Goal: Information Seeking & Learning: Find specific fact

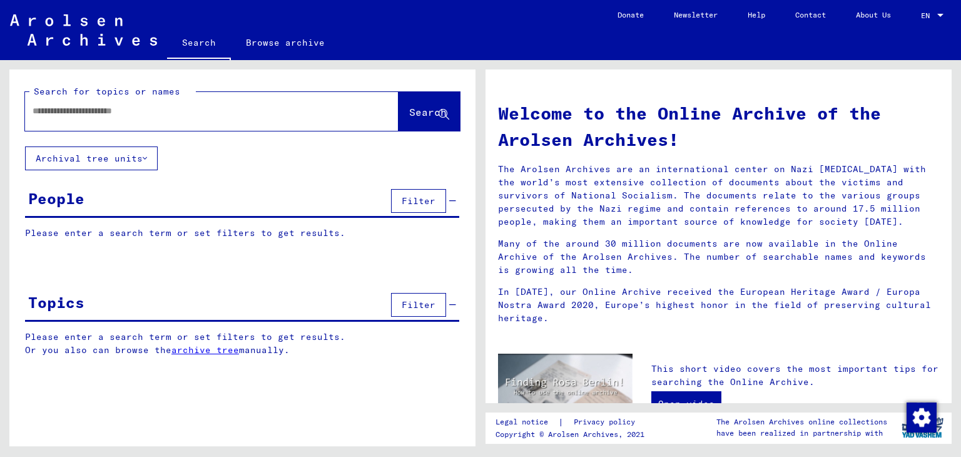
click at [125, 114] on input "text" at bounding box center [197, 110] width 328 height 13
type input "**********"
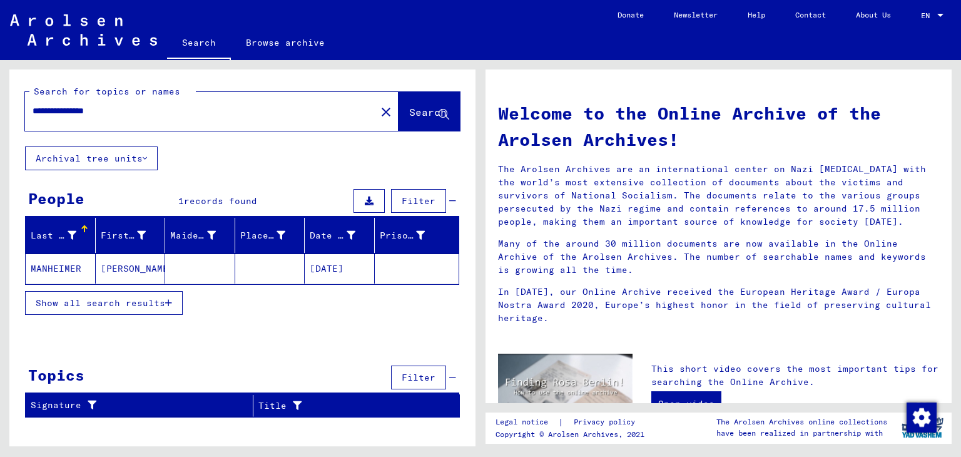
click at [335, 265] on mat-cell "[DATE]" at bounding box center [340, 268] width 70 height 30
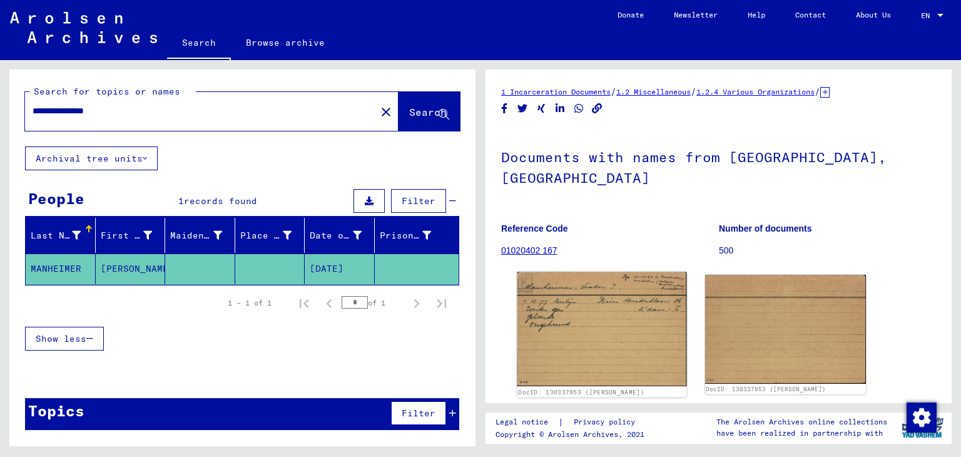
click at [613, 313] on img at bounding box center [601, 328] width 169 height 114
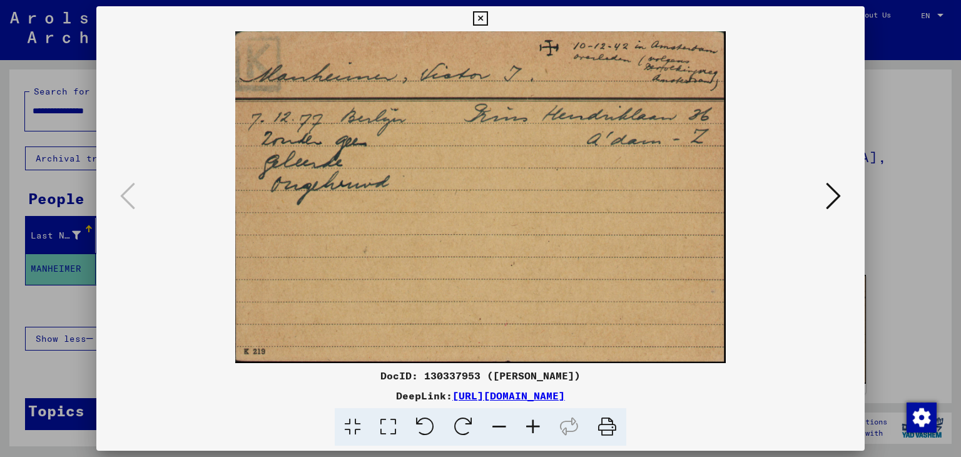
drag, startPoint x: 493, startPoint y: 180, endPoint x: 485, endPoint y: 183, distance: 8.1
click at [485, 183] on img at bounding box center [481, 197] width 684 height 332
click at [606, 89] on img at bounding box center [481, 197] width 684 height 332
click at [607, 81] on img at bounding box center [481, 197] width 684 height 332
click at [608, 78] on img at bounding box center [481, 197] width 684 height 332
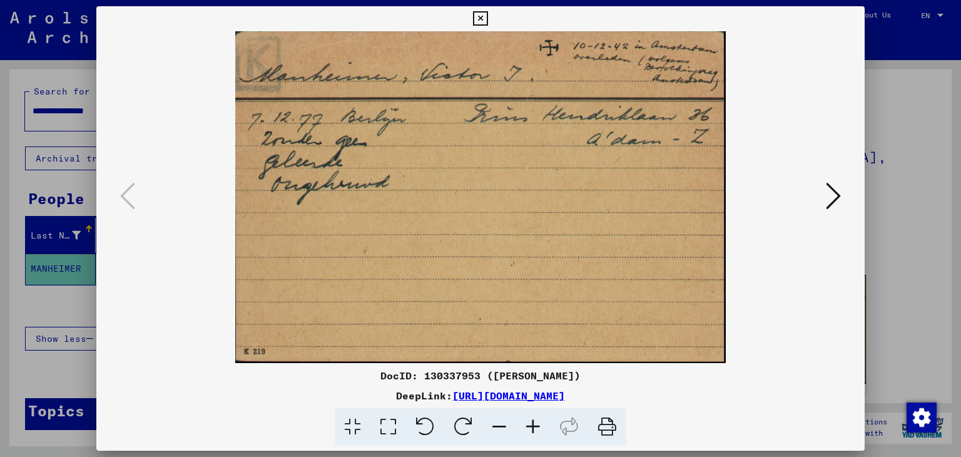
click at [608, 74] on img at bounding box center [481, 197] width 684 height 332
click at [544, 188] on img at bounding box center [481, 197] width 684 height 332
click at [543, 208] on img at bounding box center [481, 197] width 684 height 332
click at [549, 225] on img at bounding box center [481, 197] width 684 height 332
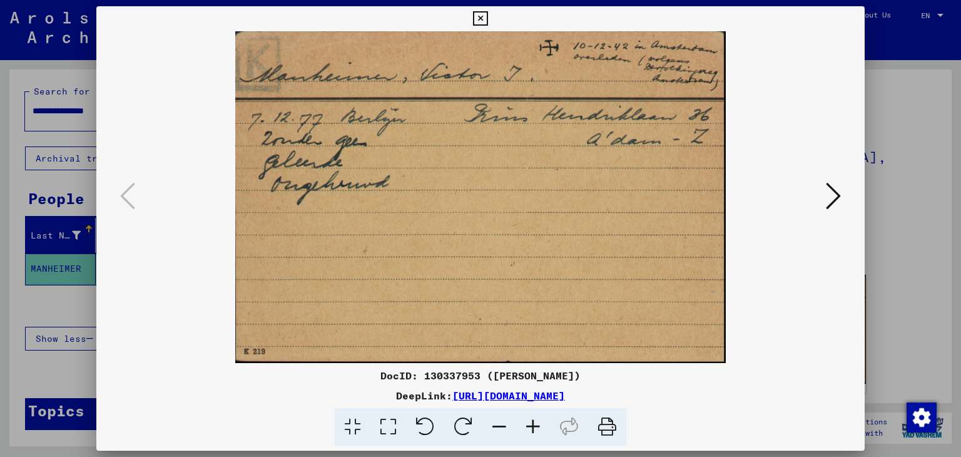
click at [548, 240] on img at bounding box center [481, 197] width 684 height 332
click at [539, 259] on img at bounding box center [481, 197] width 684 height 332
click at [901, 121] on div at bounding box center [480, 228] width 961 height 457
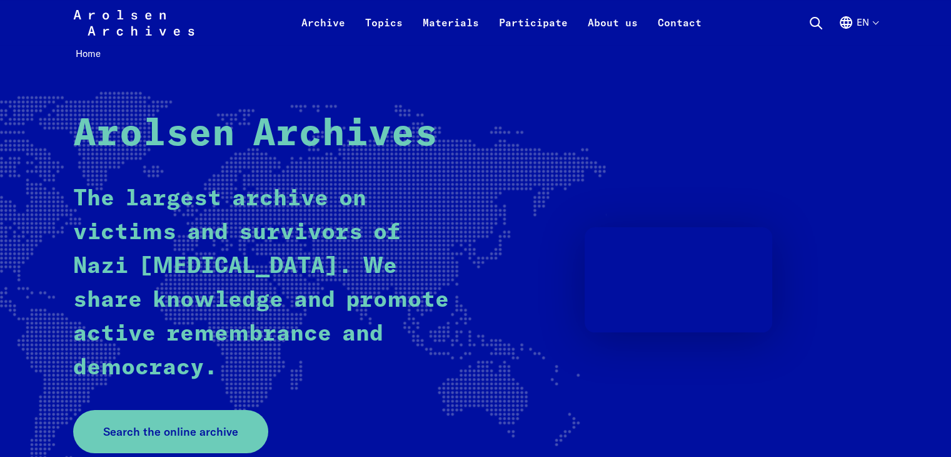
scroll to position [188, 0]
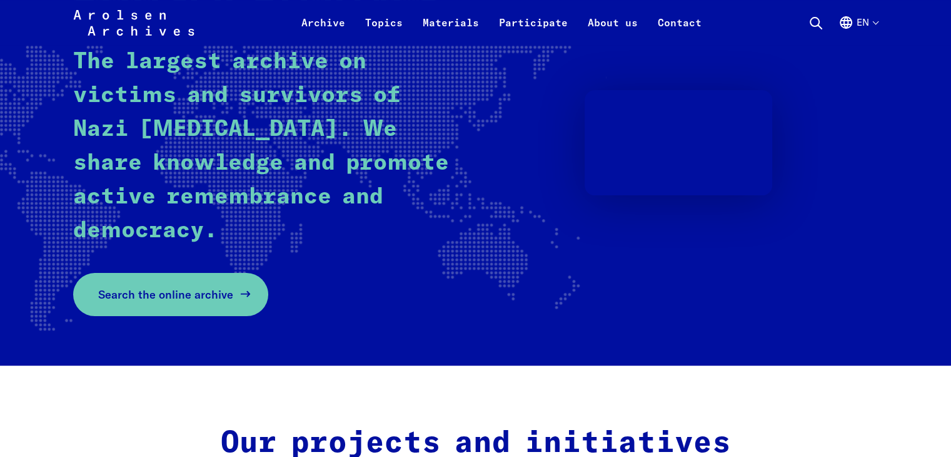
click at [166, 300] on span "Search the online archive" at bounding box center [165, 294] width 135 height 17
